Goal: Transaction & Acquisition: Purchase product/service

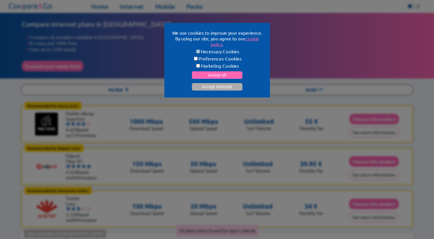
scroll to position [29, 0]
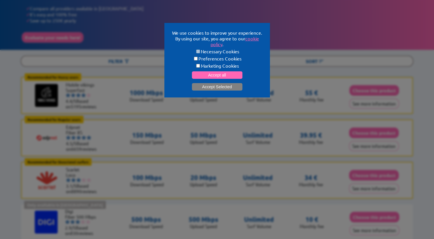
click at [206, 84] on button "Accept Selected" at bounding box center [217, 86] width 50 height 7
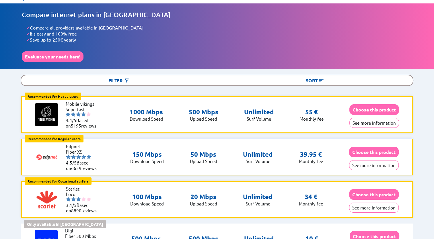
scroll to position [0, 0]
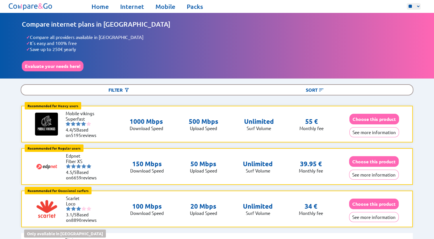
click at [162, 12] on div "Home Internet Mobile Packs ** ** ** Home Internet Mobile Packs" at bounding box center [217, 6] width 434 height 13
click at [166, 9] on link "Mobile" at bounding box center [165, 7] width 20 height 8
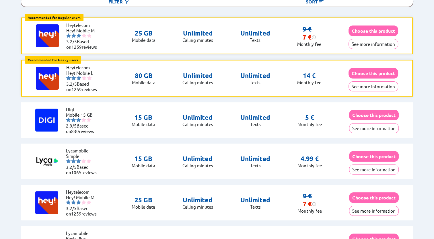
scroll to position [57, 0]
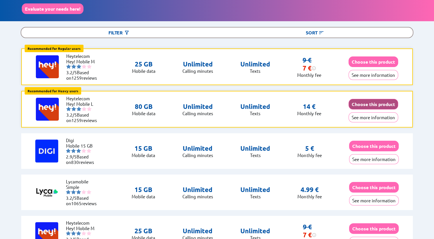
click at [362, 105] on button "Choose this product" at bounding box center [373, 104] width 50 height 11
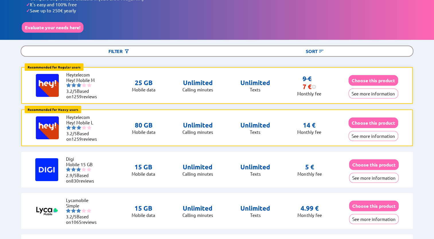
scroll to position [0, 0]
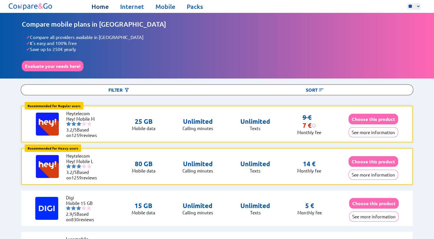
click at [104, 9] on link "Home" at bounding box center [99, 7] width 17 height 8
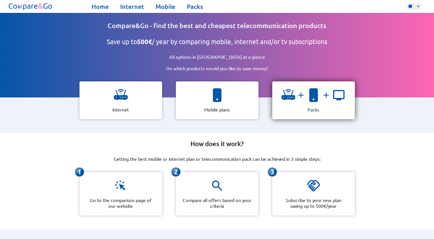
click at [311, 104] on div at bounding box center [313, 97] width 64 height 18
